Goal: Navigation & Orientation: Find specific page/section

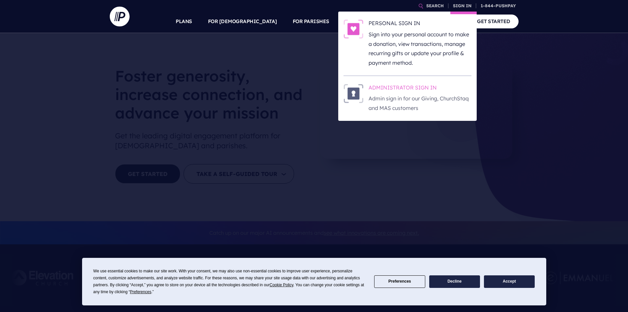
click at [384, 85] on h6 "ADMINISTRATOR SIGN IN" at bounding box center [420, 89] width 103 height 10
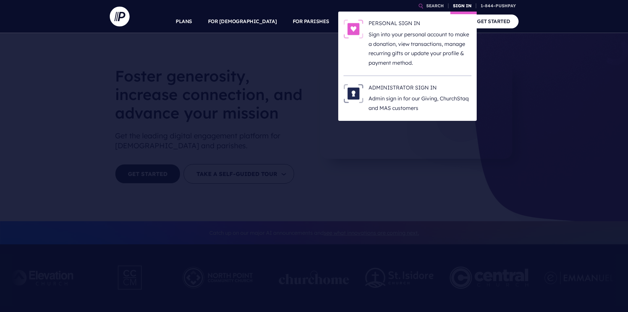
drag, startPoint x: 0, startPoint y: 0, endPoint x: 462, endPoint y: 10, distance: 462.4
click at [462, 10] on link "SIGN IN" at bounding box center [462, 6] width 24 height 12
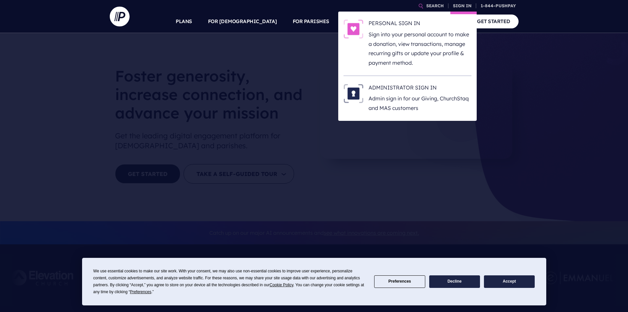
click at [411, 82] on li "ADMINISTRATOR SIGN IN Admin sign in for our Giving, [DEMOGRAPHIC_DATA] and MAS …" at bounding box center [408, 98] width 128 height 45
click at [409, 87] on h6 "ADMINISTRATOR SIGN IN" at bounding box center [420, 89] width 103 height 10
click at [170, 55] on h6 "ADMINISTRATOR SIGN IN" at bounding box center [420, 89] width 103 height 10
